Goal: Transaction & Acquisition: Purchase product/service

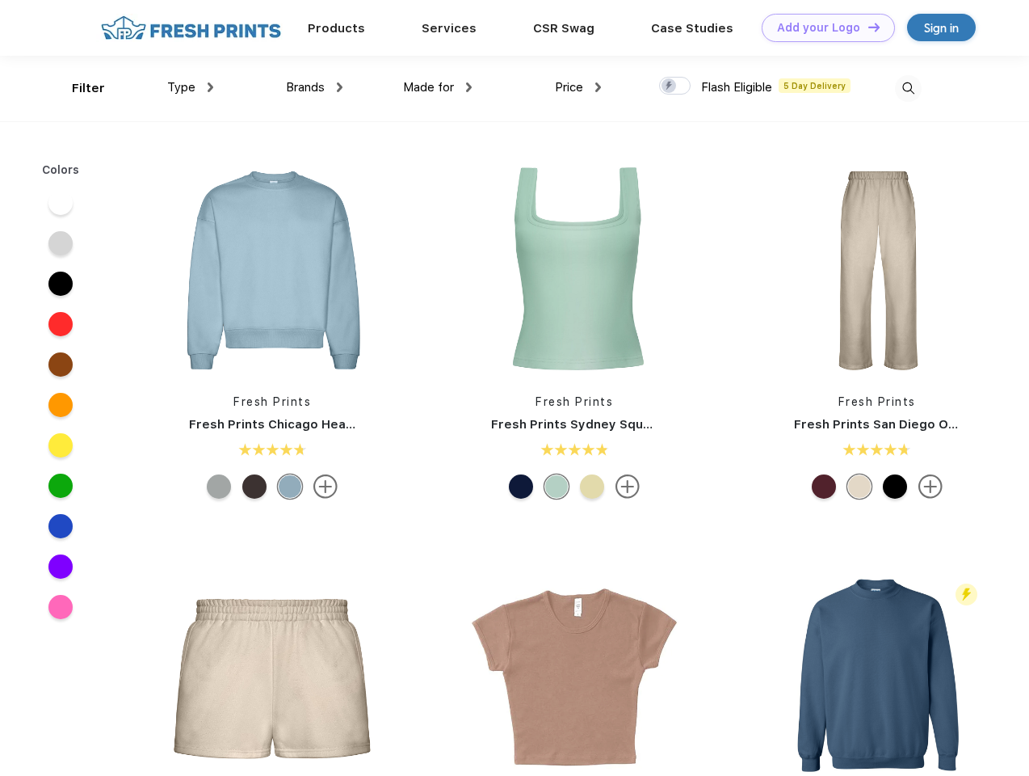
scroll to position [1, 0]
click at [822, 27] on link "Add your Logo Design Tool" at bounding box center [828, 28] width 133 height 28
click at [0, 0] on div "Design Tool" at bounding box center [0, 0] width 0 height 0
click at [867, 27] on link "Add your Logo Design Tool" at bounding box center [828, 28] width 133 height 28
click at [78, 88] on div "Filter" at bounding box center [88, 88] width 33 height 19
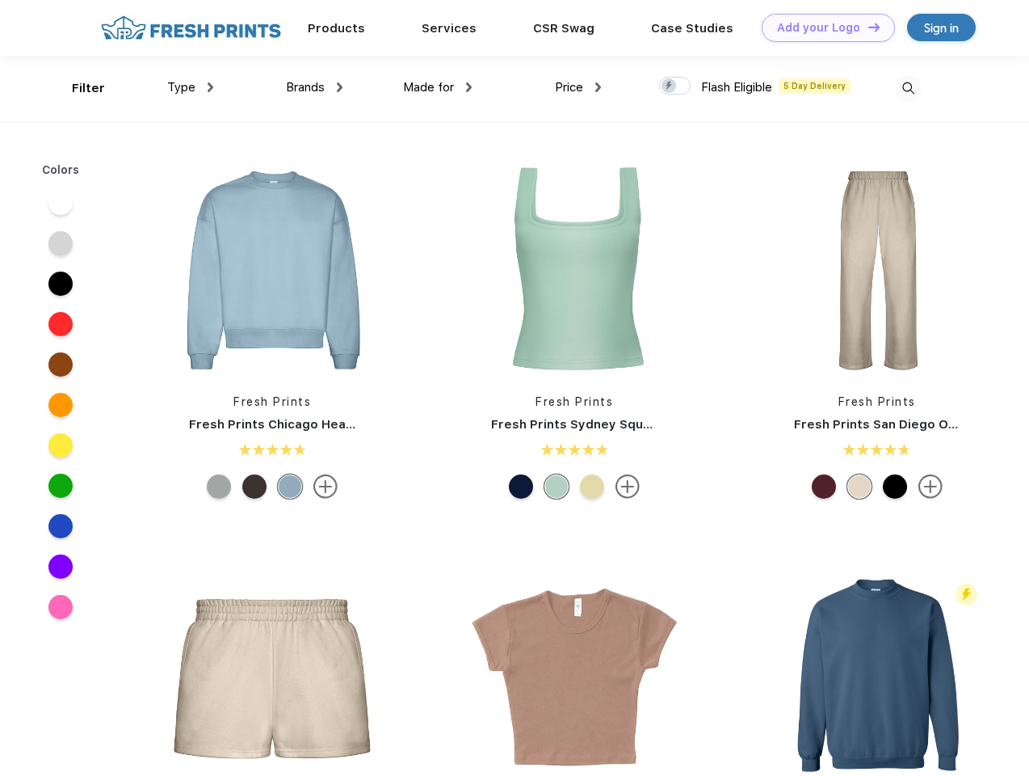
click at [191, 87] on span "Type" at bounding box center [181, 87] width 28 height 15
click at [314, 87] on span "Brands" at bounding box center [305, 87] width 39 height 15
click at [438, 87] on span "Made for" at bounding box center [428, 87] width 51 height 15
click at [578, 87] on span "Price" at bounding box center [569, 87] width 28 height 15
click at [675, 86] on div at bounding box center [675, 86] width 32 height 18
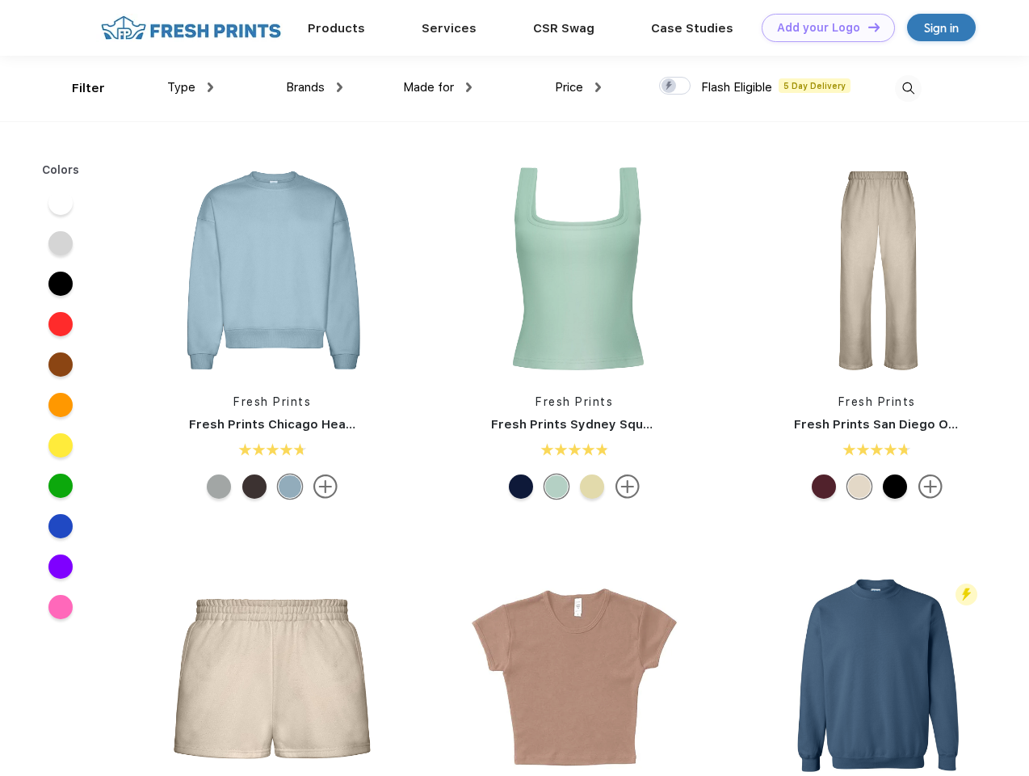
click at [670, 86] on input "checkbox" at bounding box center [664, 81] width 11 height 11
click at [908, 88] on img at bounding box center [908, 88] width 27 height 27
